Goal: Information Seeking & Learning: Learn about a topic

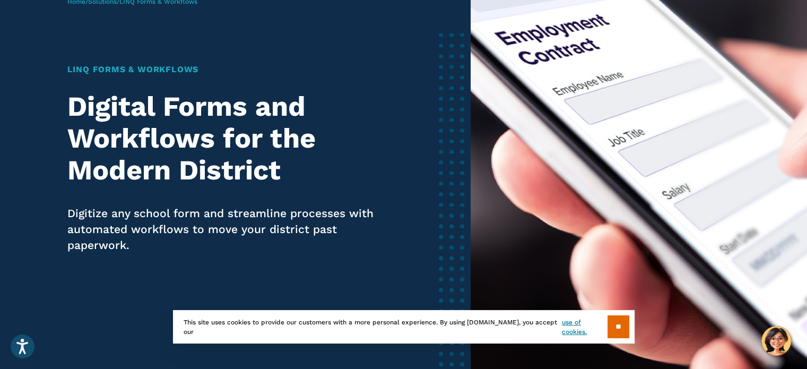
scroll to position [318, 0]
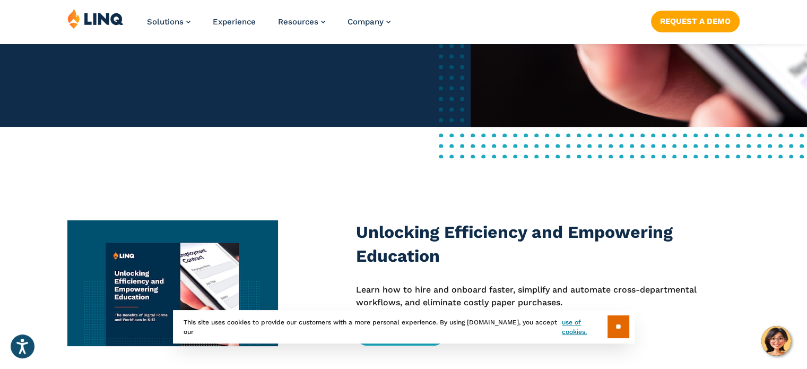
drag, startPoint x: 614, startPoint y: 327, endPoint x: 609, endPoint y: 314, distance: 14.1
click at [613, 327] on input "**" at bounding box center [618, 326] width 22 height 23
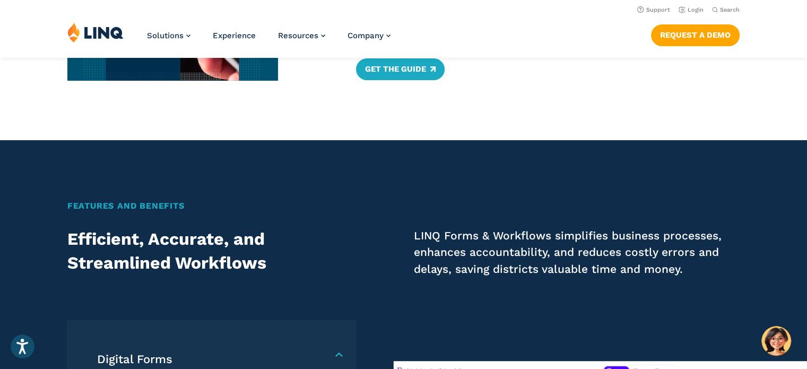
scroll to position [371, 0]
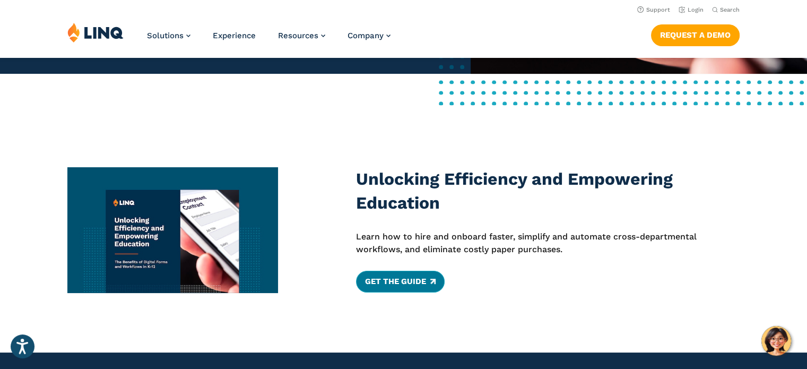
click at [393, 279] on link "Get The Guide" at bounding box center [400, 281] width 89 height 21
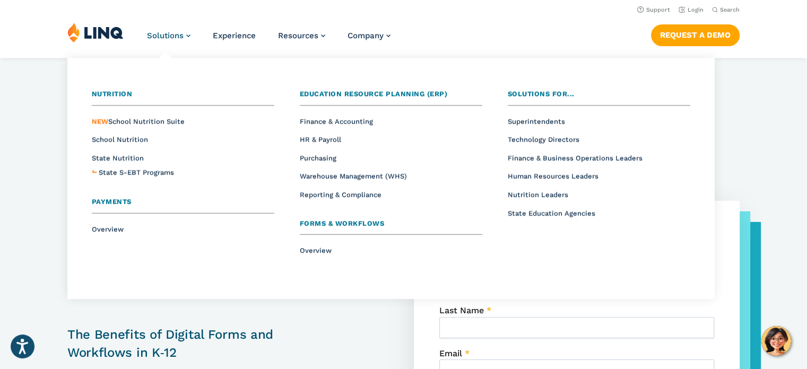
click at [178, 32] on span "Solutions" at bounding box center [165, 36] width 37 height 10
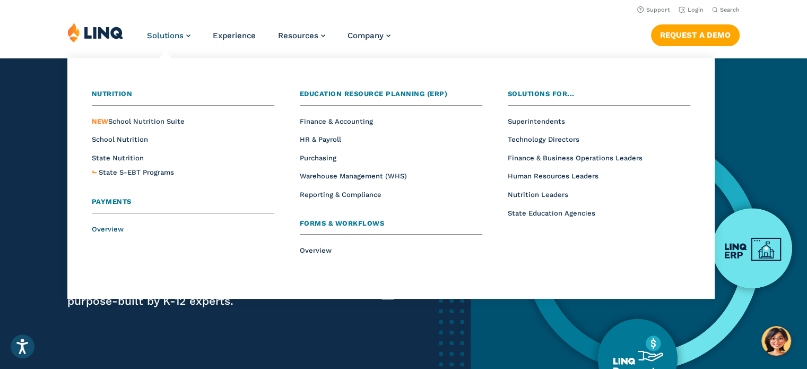
click at [100, 228] on span "Overview" at bounding box center [108, 229] width 32 height 8
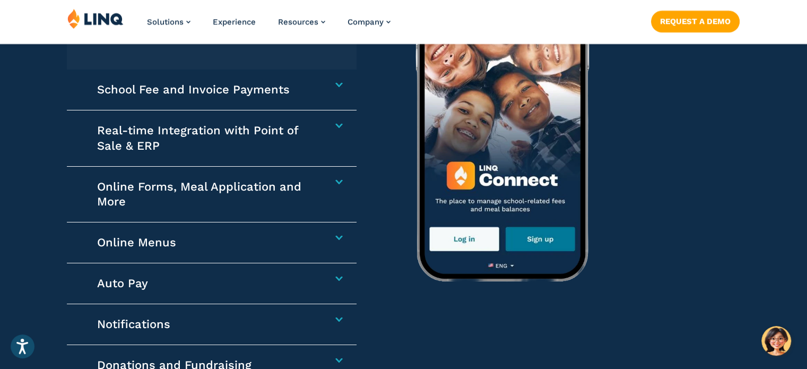
scroll to position [1644, 0]
click at [339, 79] on div "School Fee and Invoice Payments Collect any school-related fees faster. From af…" at bounding box center [211, 89] width 289 height 41
click at [316, 82] on h4 "School Fee and Invoice Payments" at bounding box center [206, 89] width 219 height 15
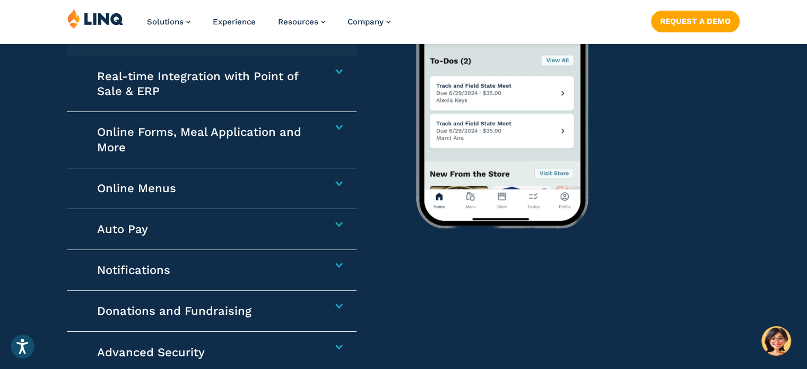
scroll to position [1804, 0]
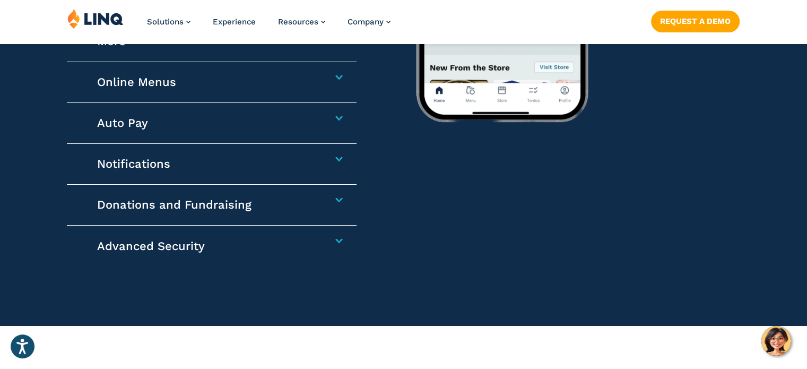
click at [344, 236] on div "Advanced Security LINQ Connect now includes multi-factor authentication (MFA) t…" at bounding box center [211, 245] width 289 height 40
click at [347, 153] on div "Notifications Parents benefit from push notifications for instant alerts for lo…" at bounding box center [211, 164] width 289 height 41
click at [342, 154] on div "Notifications Parents benefit from push notifications for instant alerts for lo…" at bounding box center [211, 164] width 289 height 41
click at [335, 155] on div "Notifications Parents benefit from push notifications for instant alerts for lo…" at bounding box center [211, 164] width 289 height 41
click at [316, 156] on h4 "Notifications" at bounding box center [206, 163] width 219 height 15
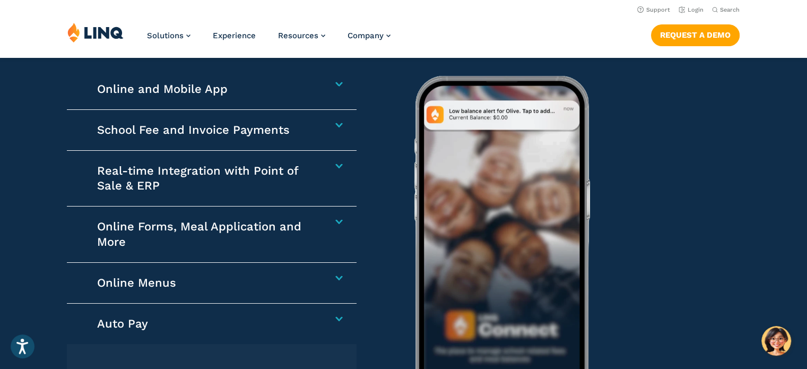
scroll to position [1483, 0]
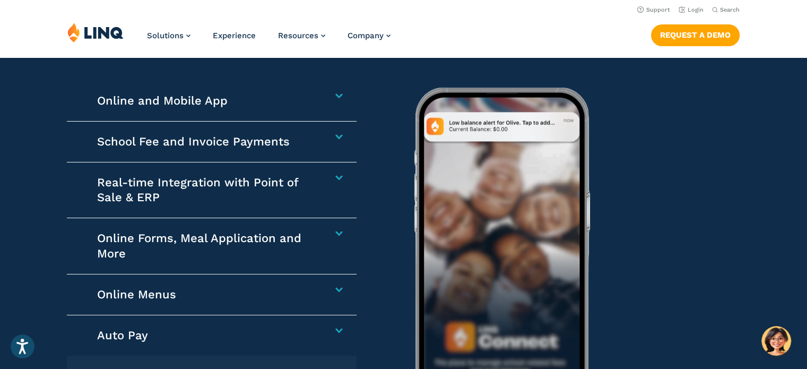
click at [337, 292] on div "Online Menus Plan meals ahead with confidence. Families can view daily, weekly,…" at bounding box center [211, 294] width 289 height 41
click at [335, 284] on div "Online Menus Plan meals ahead with confidence. Families can view daily, weekly,…" at bounding box center [211, 294] width 289 height 41
click at [337, 131] on div "School Fee and Invoice Payments Collect any school-related fees faster. From af…" at bounding box center [211, 141] width 289 height 41
click at [335, 133] on div "School Fee and Invoice Payments Collect any school-related fees faster. From af…" at bounding box center [211, 141] width 289 height 41
click at [336, 90] on div "Online and Mobile App Families can add one-time or recurring funds to pay schoo…" at bounding box center [211, 101] width 289 height 41
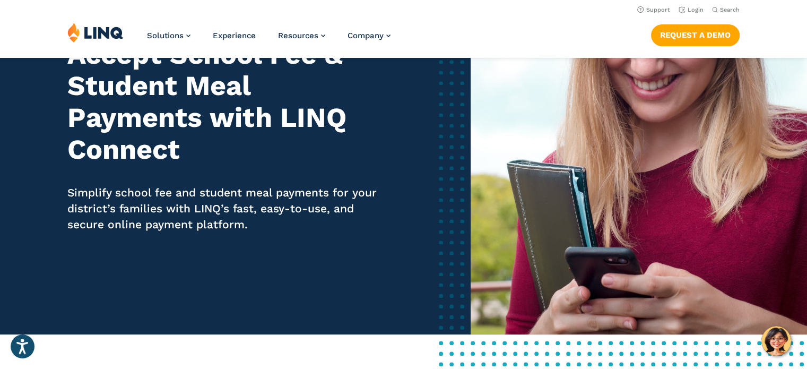
scroll to position [0, 0]
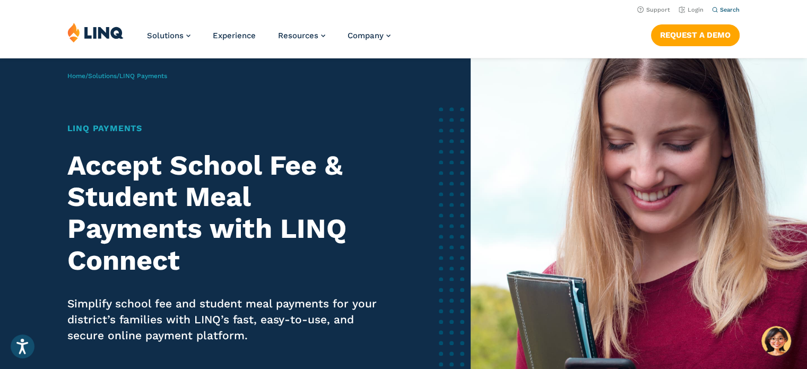
click at [731, 7] on span "Search" at bounding box center [730, 9] width 20 height 7
click at [575, 43] on form "Search for:" at bounding box center [630, 35] width 217 height 29
click at [571, 24] on form "Search for:" at bounding box center [630, 35] width 217 height 29
click at [571, 25] on form "Search for:" at bounding box center [630, 35] width 217 height 29
click at [567, 36] on input "Search for:" at bounding box center [631, 35] width 192 height 11
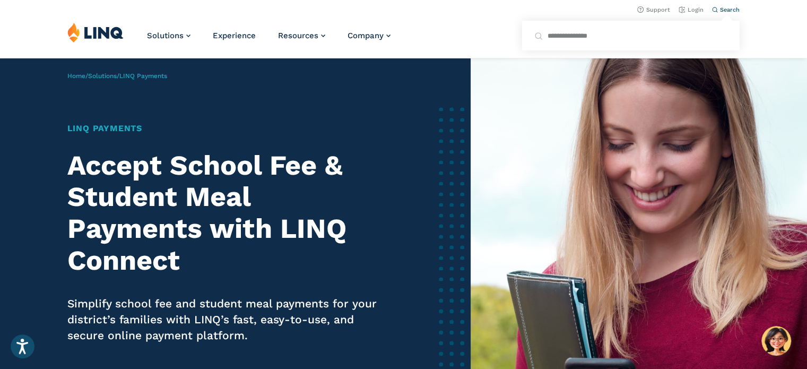
type input "**********"
click at [726, 29] on button "Submit Search" at bounding box center [726, 29] width 1 height 1
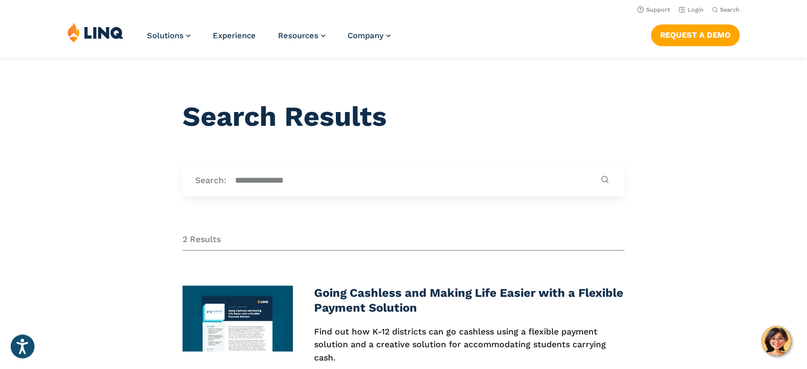
click at [339, 181] on input "**********" at bounding box center [412, 181] width 371 height 12
click at [253, 178] on input "**********" at bounding box center [412, 181] width 371 height 12
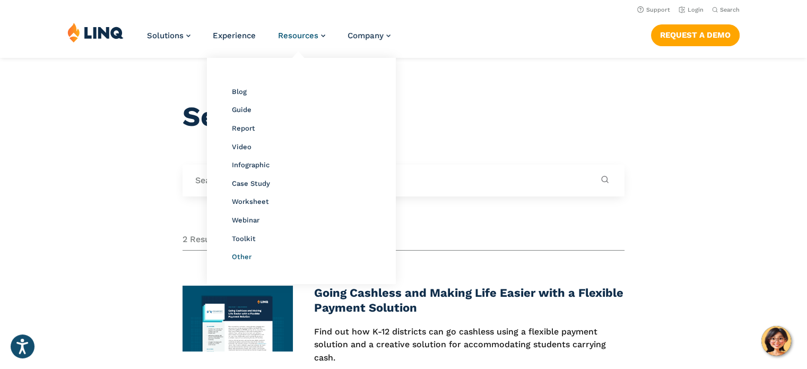
click at [243, 255] on span "Other" at bounding box center [242, 257] width 20 height 8
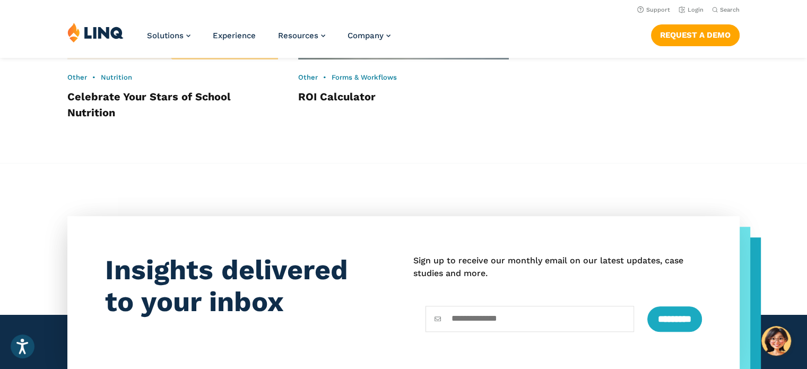
scroll to position [824, 0]
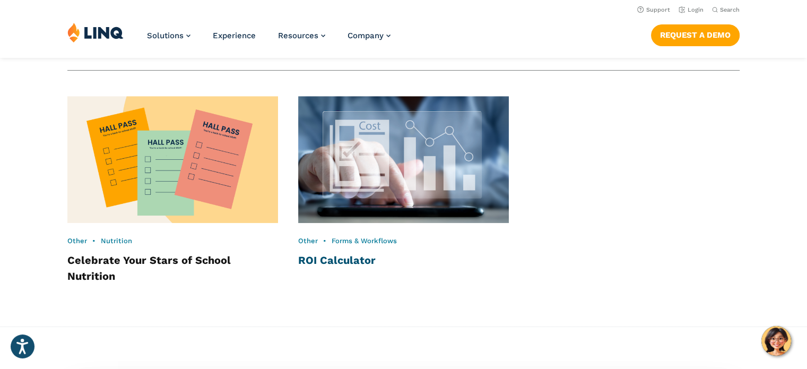
click at [345, 260] on link "ROI Calculator" at bounding box center [336, 260] width 77 height 13
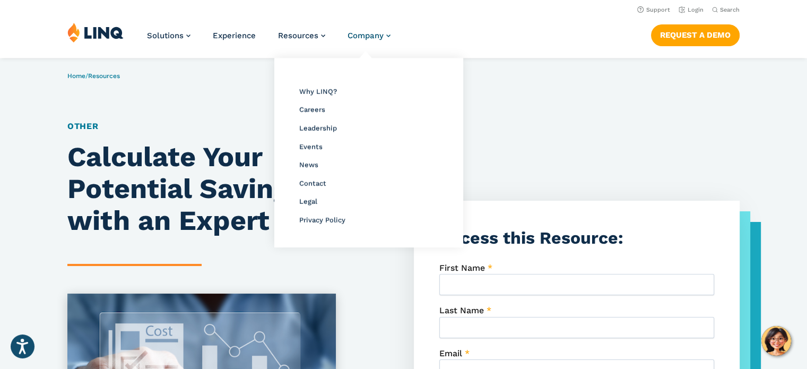
click at [381, 33] on span "Company" at bounding box center [365, 36] width 36 height 10
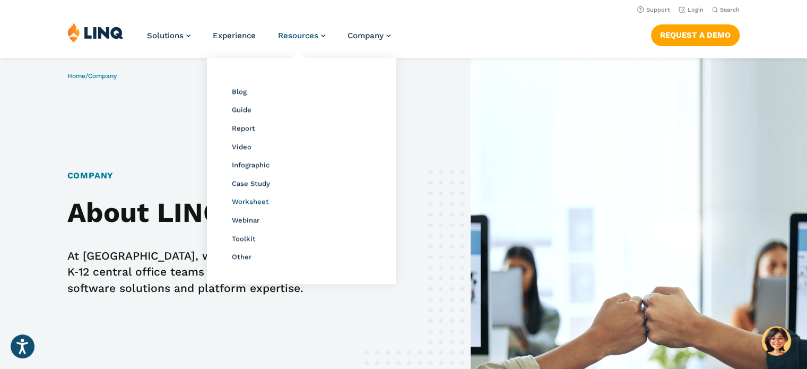
click at [247, 201] on span "Worksheet" at bounding box center [250, 201] width 37 height 8
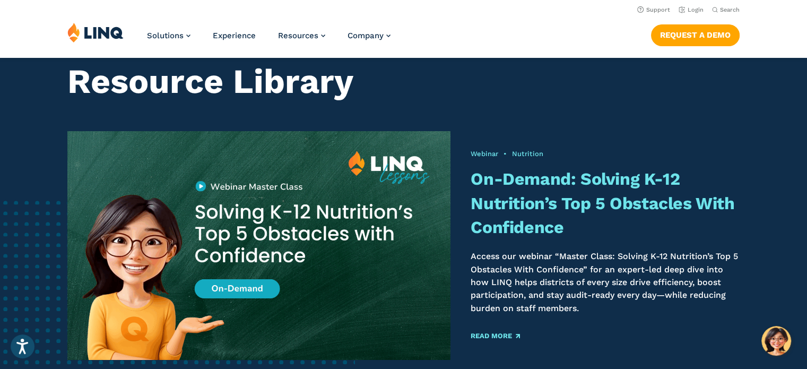
scroll to position [29, 0]
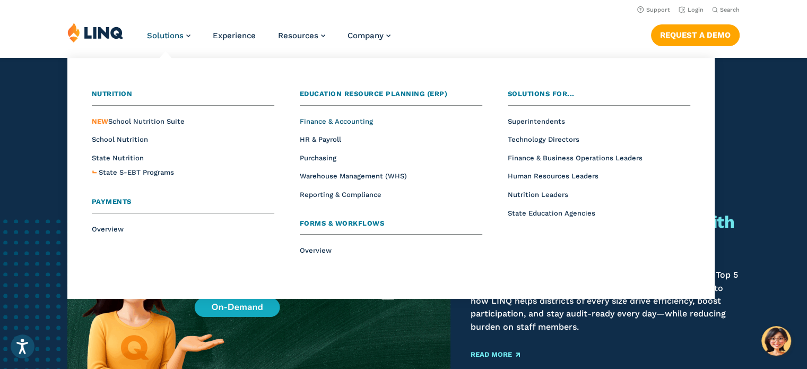
click at [367, 120] on span "Finance & Accounting" at bounding box center [336, 121] width 73 height 8
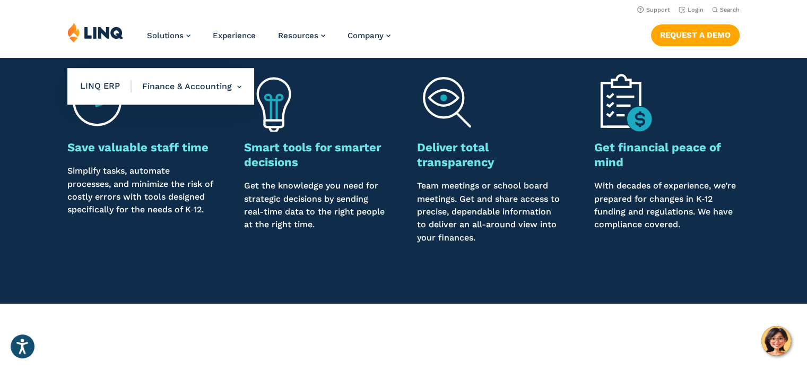
scroll to position [212, 0]
